Goal: Entertainment & Leisure: Browse casually

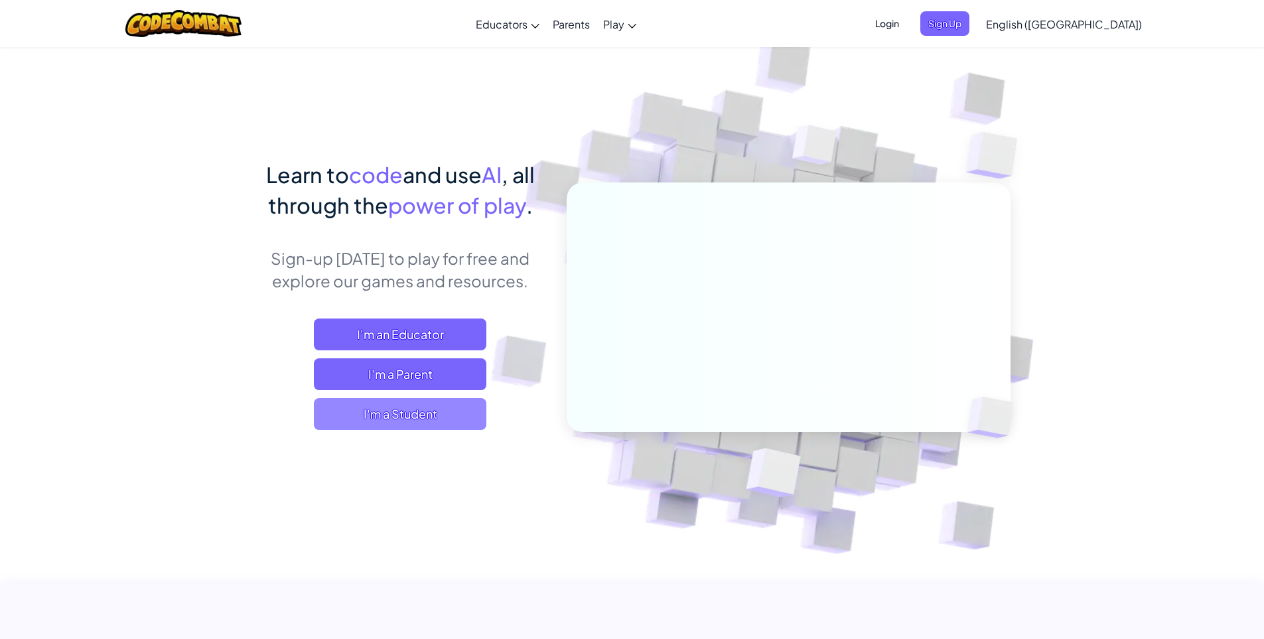
click at [433, 408] on span "I'm a Student" at bounding box center [400, 414] width 172 height 32
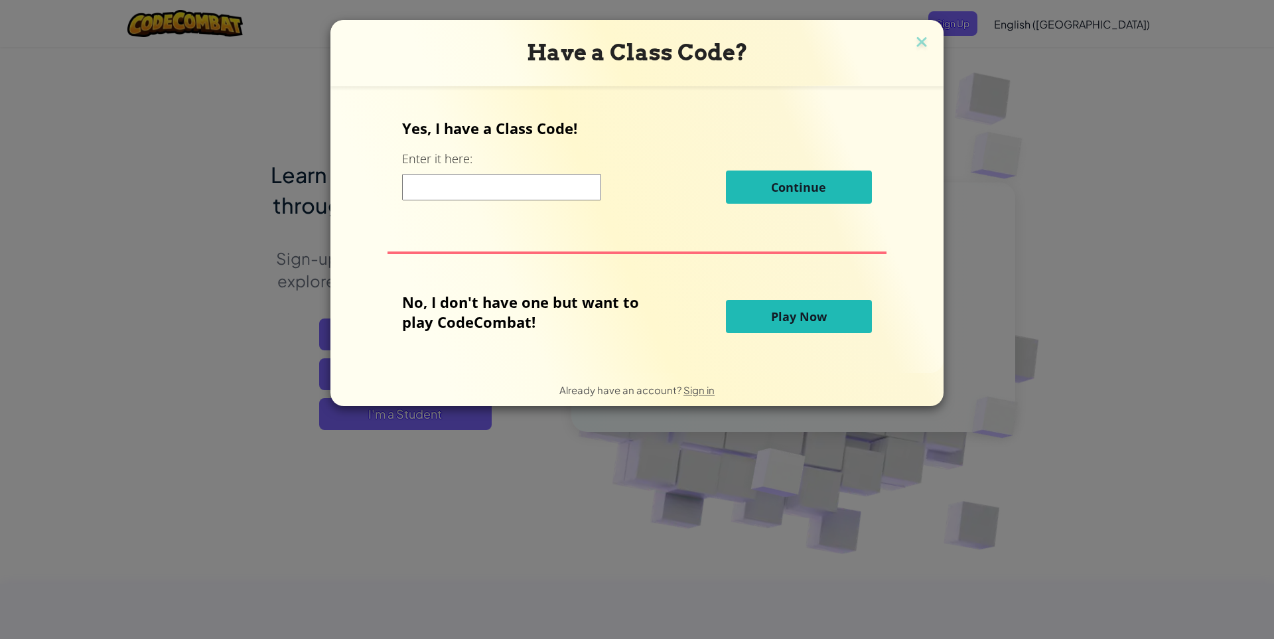
click at [787, 330] on button "Play Now" at bounding box center [799, 316] width 146 height 33
click at [787, 323] on span "Play Now" at bounding box center [799, 316] width 56 height 16
click at [829, 308] on button "Play Now" at bounding box center [799, 316] width 146 height 33
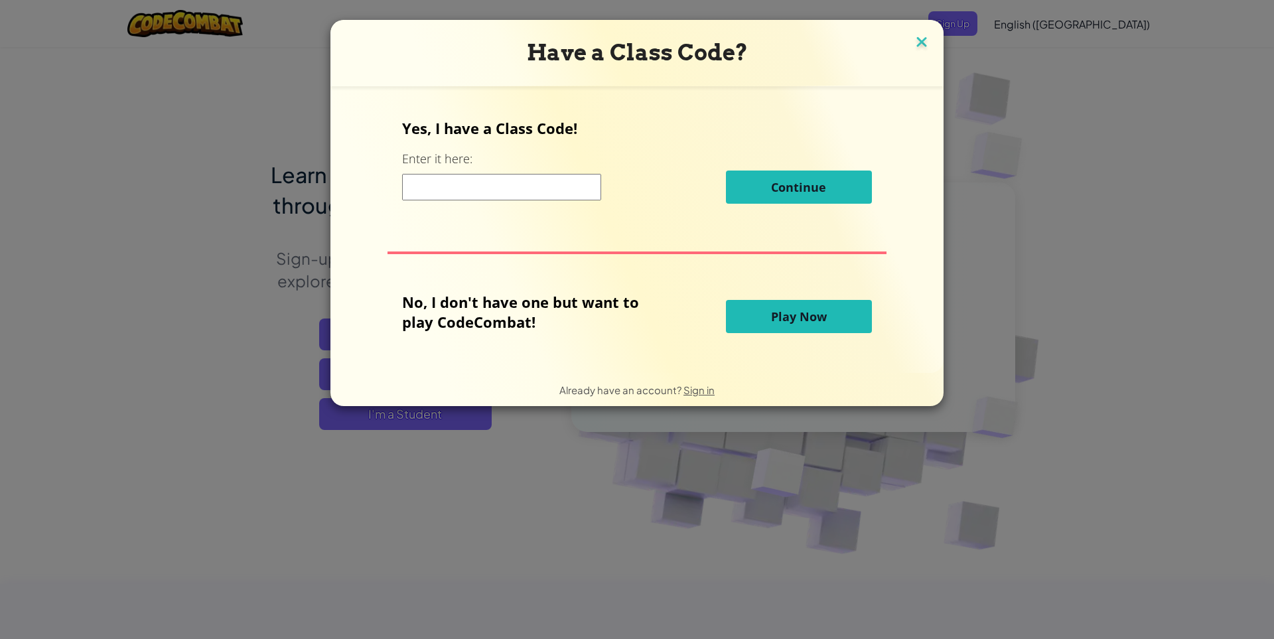
click at [915, 37] on img at bounding box center [921, 43] width 17 height 20
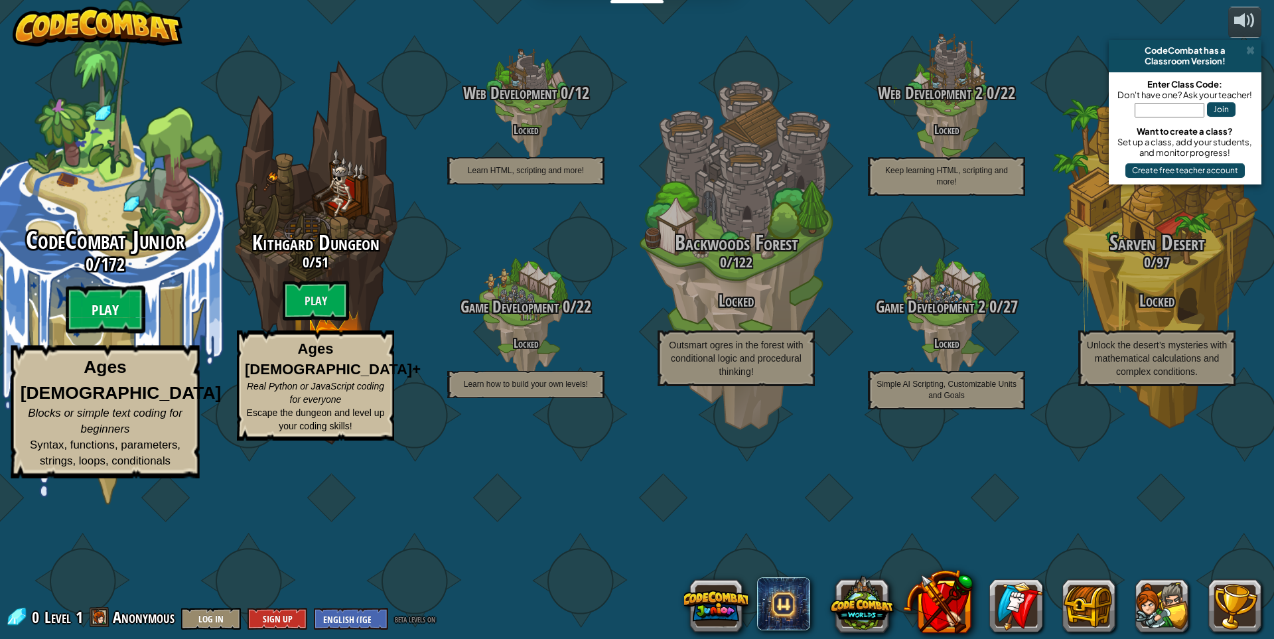
click at [121, 334] on btn "Play" at bounding box center [106, 310] width 80 height 48
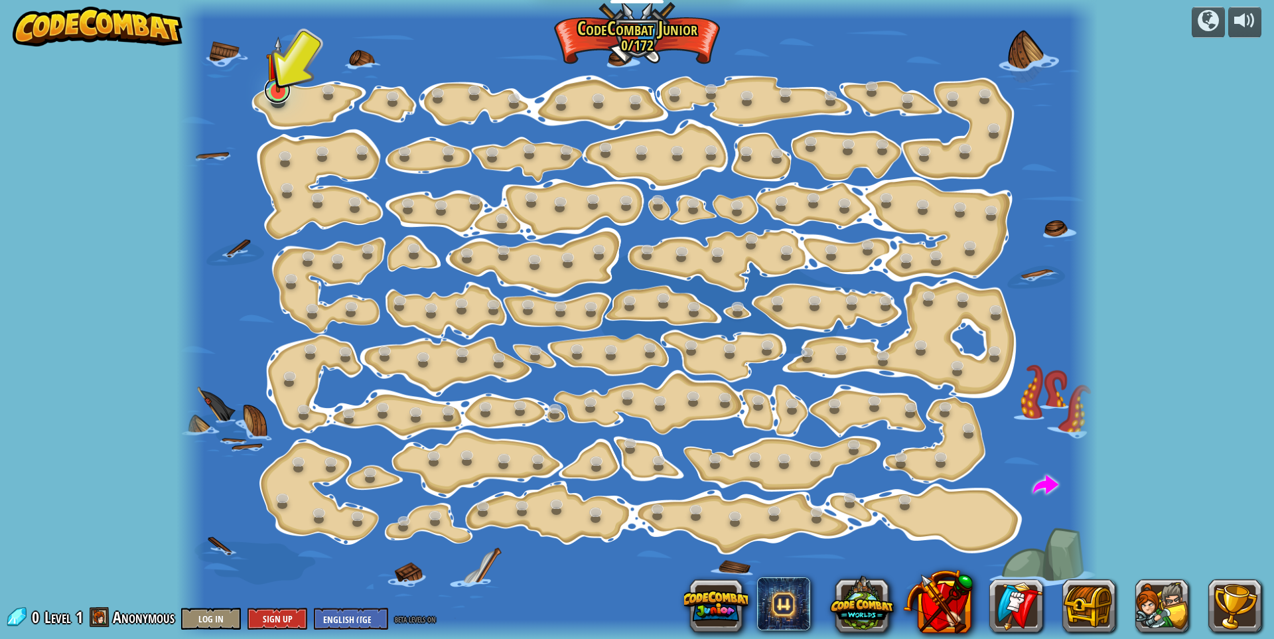
click at [278, 100] on link at bounding box center [277, 90] width 27 height 27
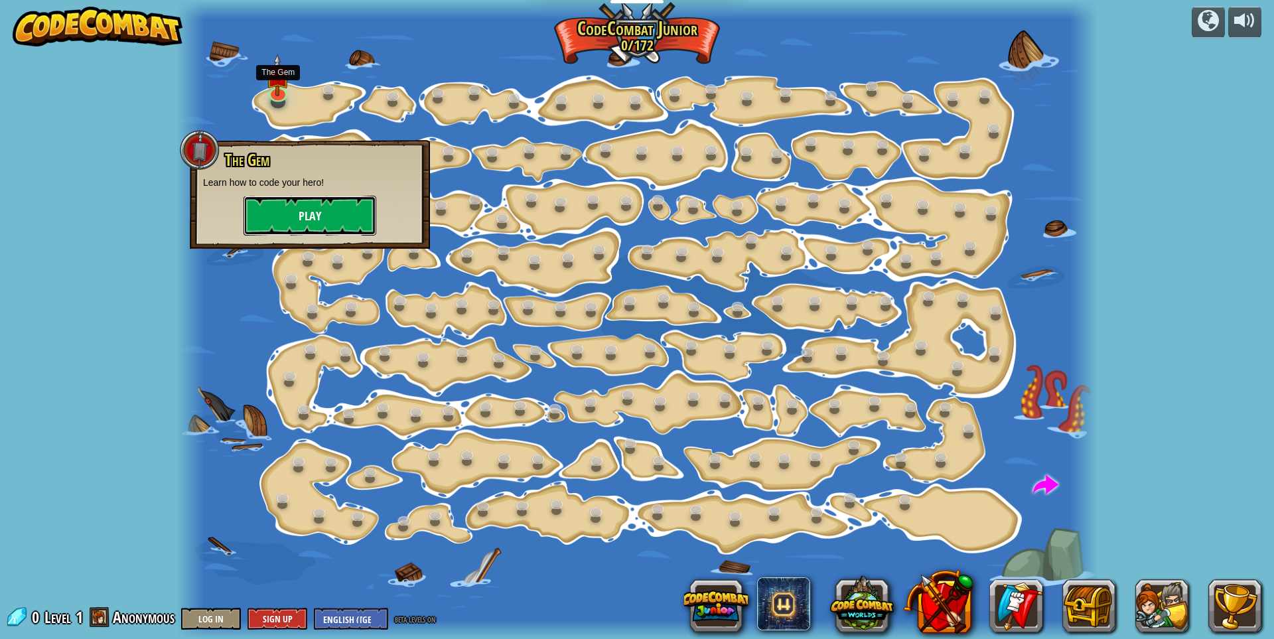
click at [311, 218] on button "Play" at bounding box center [309, 216] width 133 height 40
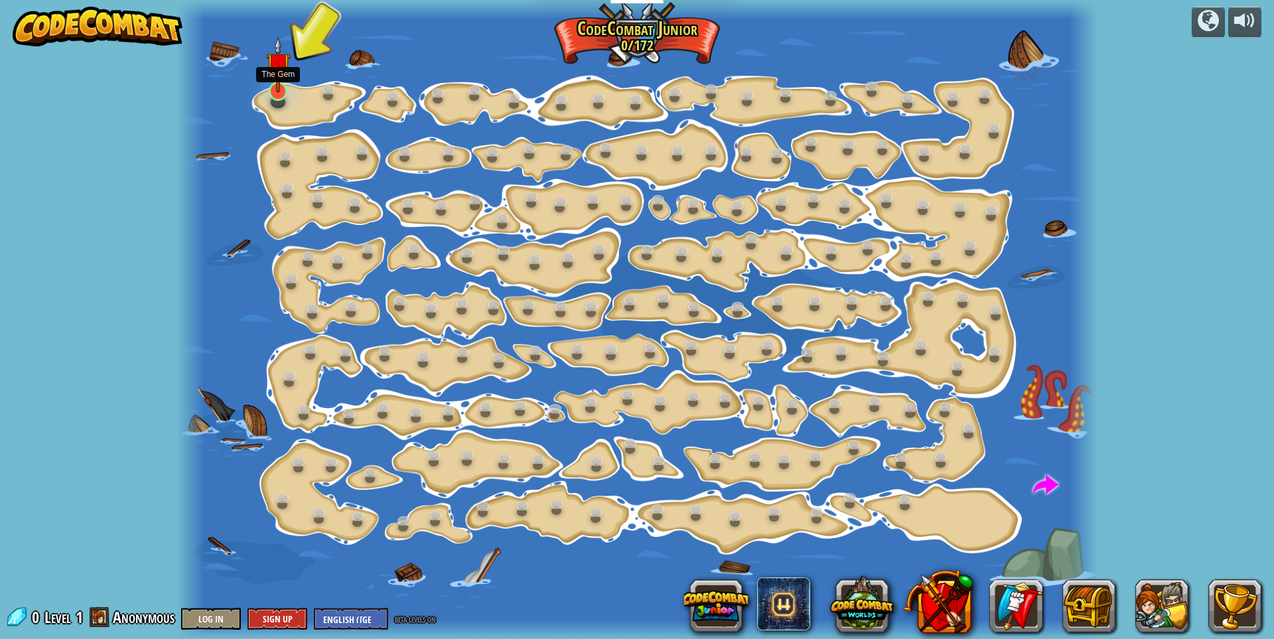
click at [267, 92] on img at bounding box center [278, 64] width 25 height 56
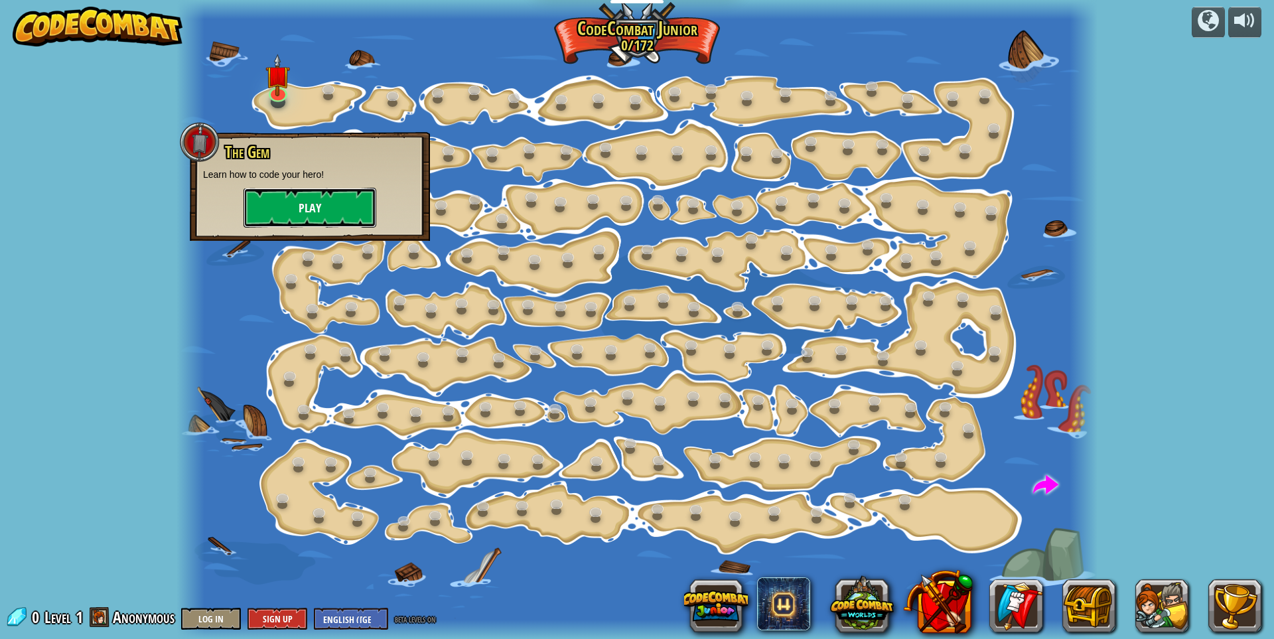
click at [329, 198] on button "Play" at bounding box center [309, 208] width 133 height 40
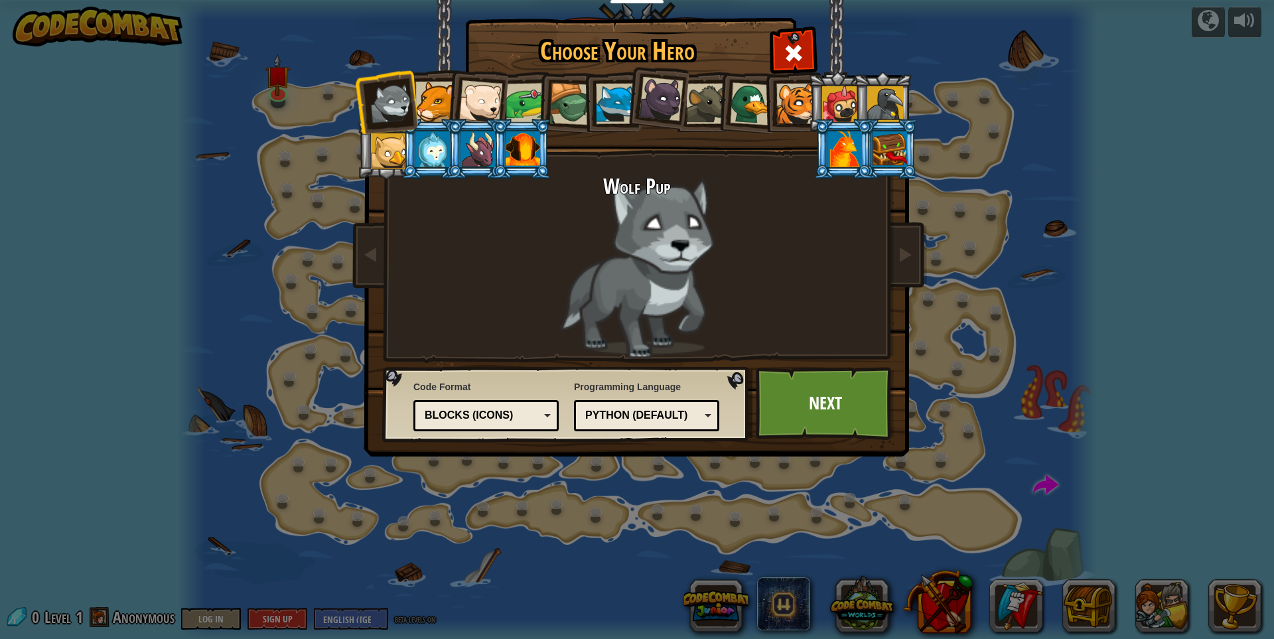
click at [395, 111] on div at bounding box center [391, 104] width 44 height 44
click at [429, 101] on div at bounding box center [435, 102] width 40 height 40
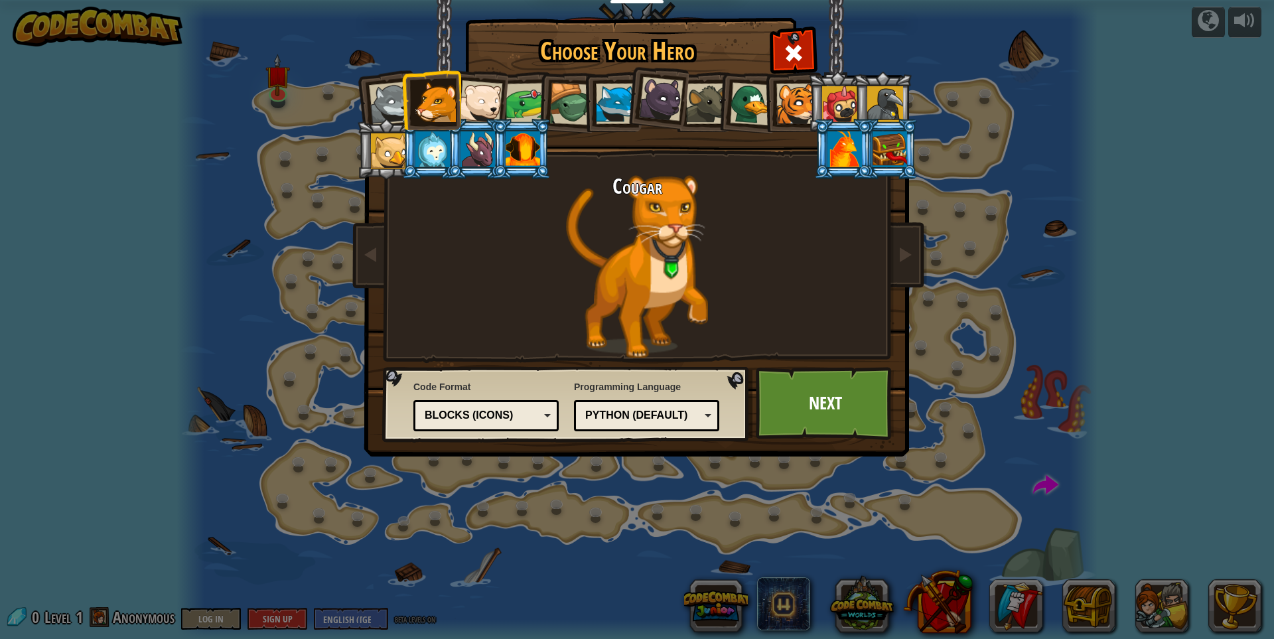
click at [488, 101] on div at bounding box center [480, 102] width 44 height 44
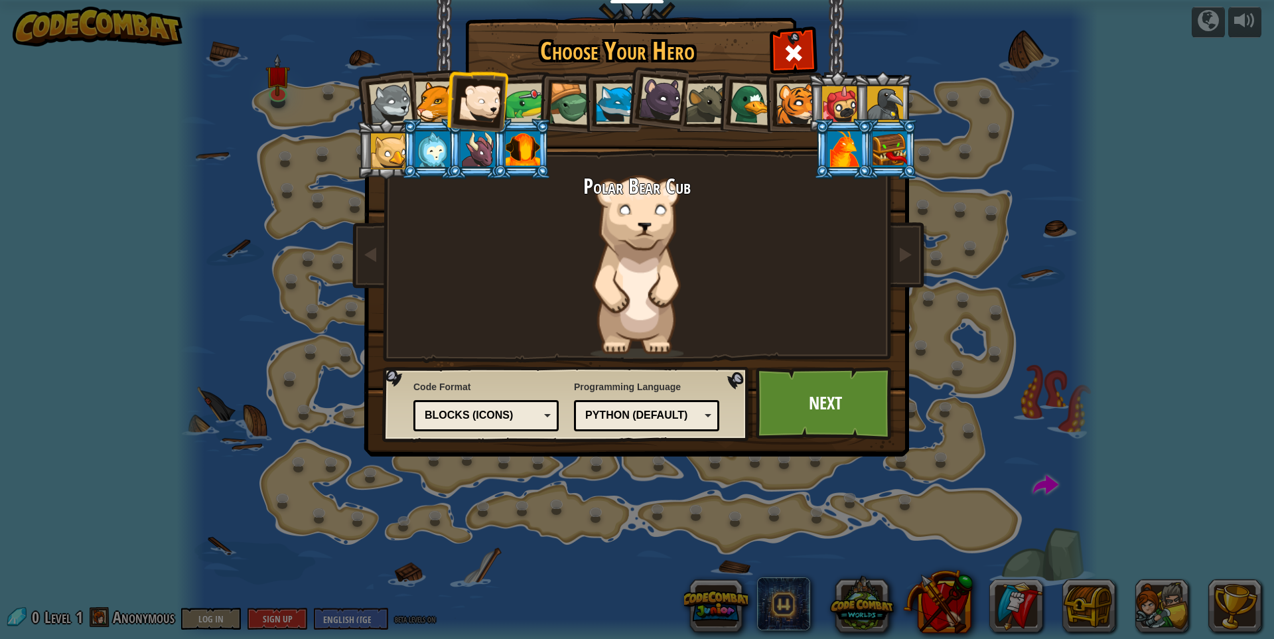
click at [770, 110] on li at bounding box center [792, 102] width 60 height 60
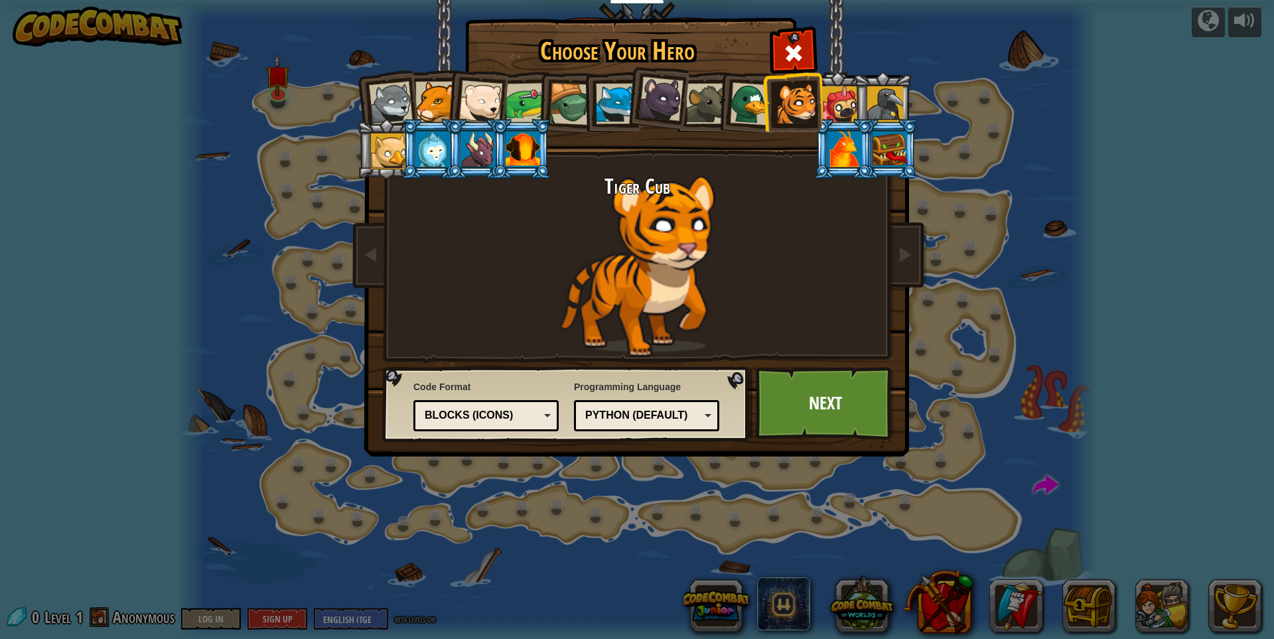
click at [438, 101] on div at bounding box center [435, 102] width 40 height 40
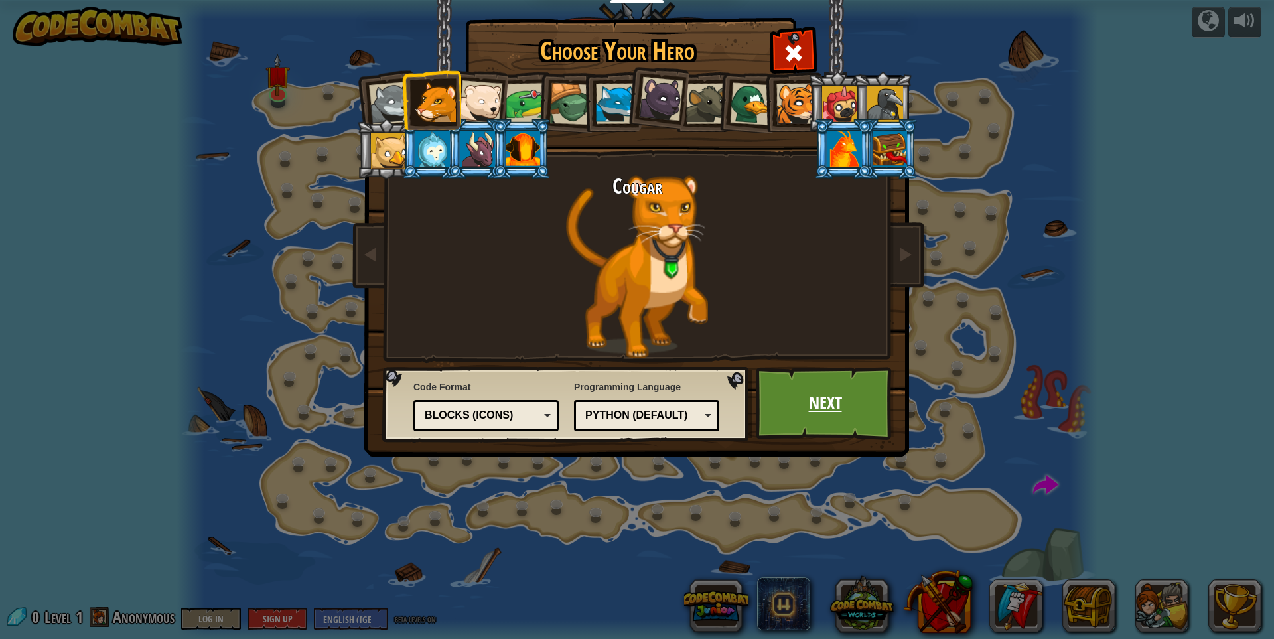
click at [827, 409] on link "Next" at bounding box center [825, 403] width 139 height 73
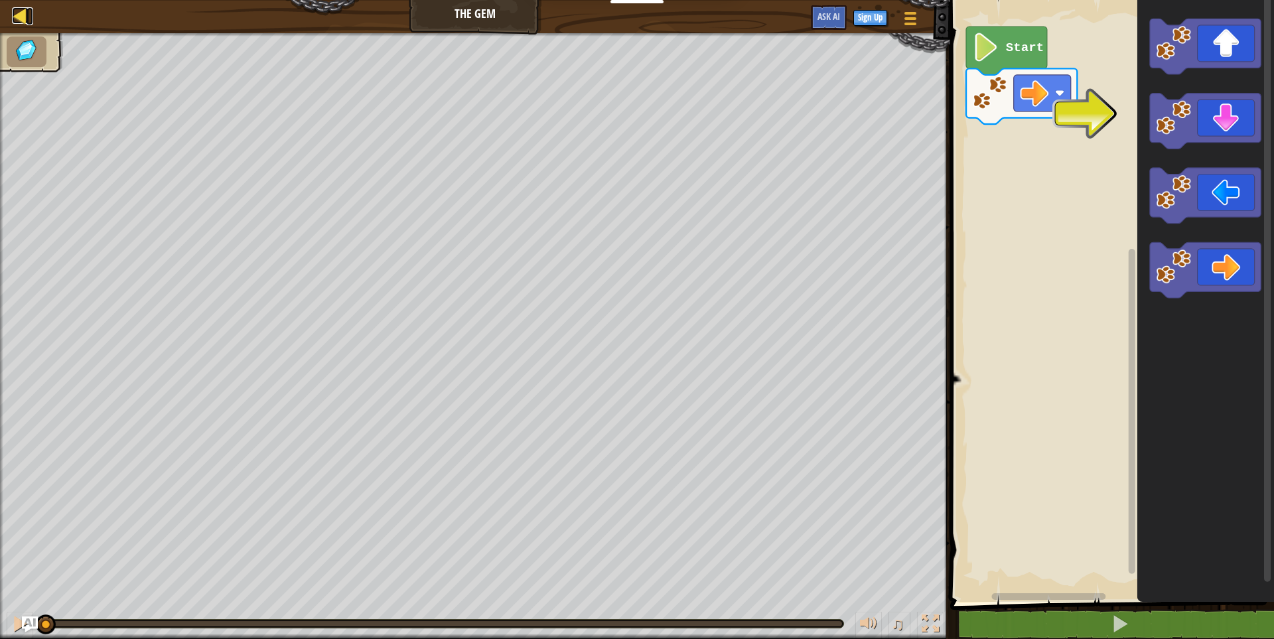
click at [23, 13] on div at bounding box center [20, 15] width 17 height 17
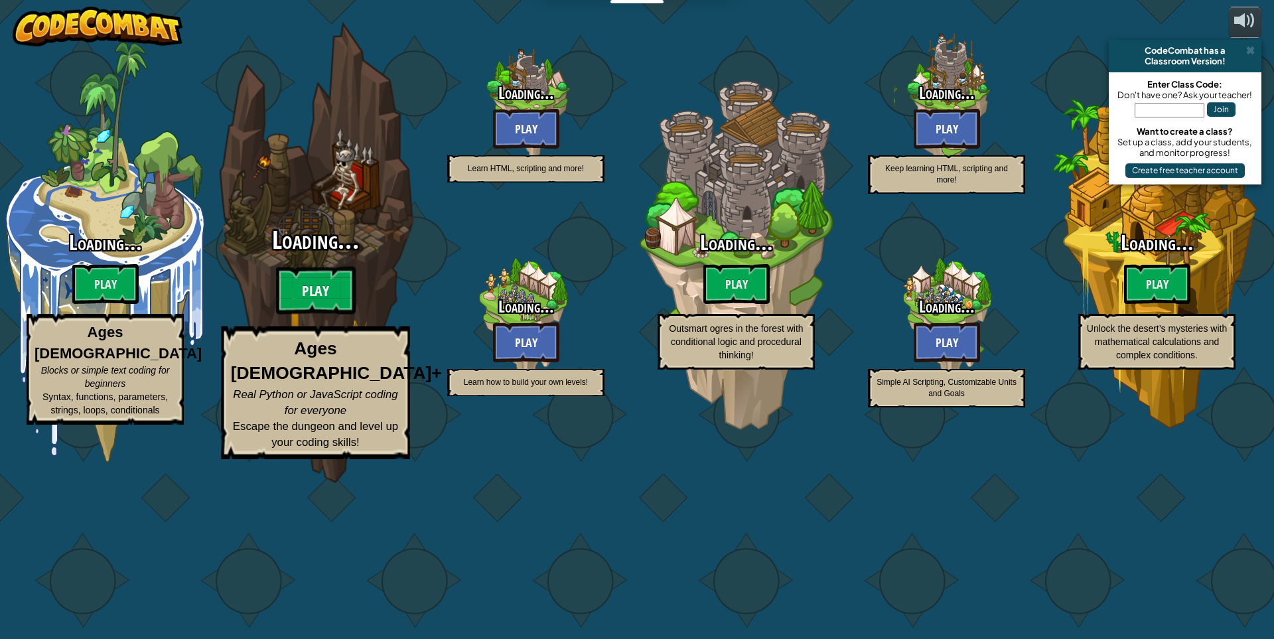
click at [322, 314] on btn "Play" at bounding box center [316, 291] width 80 height 48
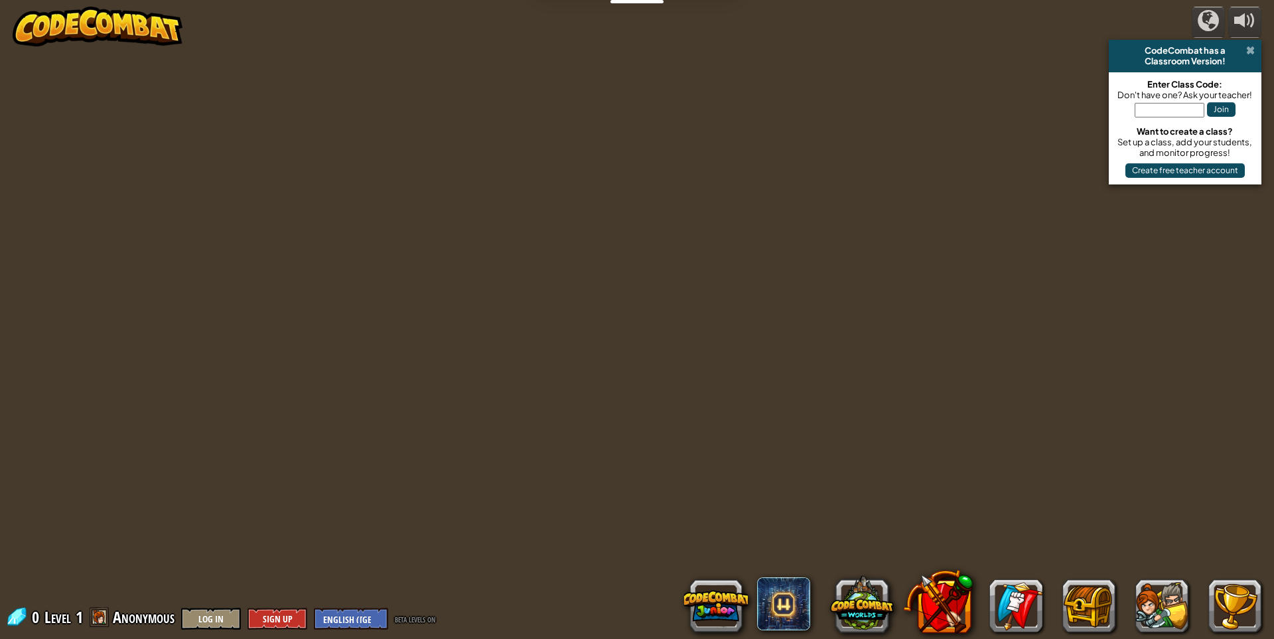
click at [1250, 52] on span at bounding box center [1250, 50] width 9 height 11
